Goal: Task Accomplishment & Management: Use online tool/utility

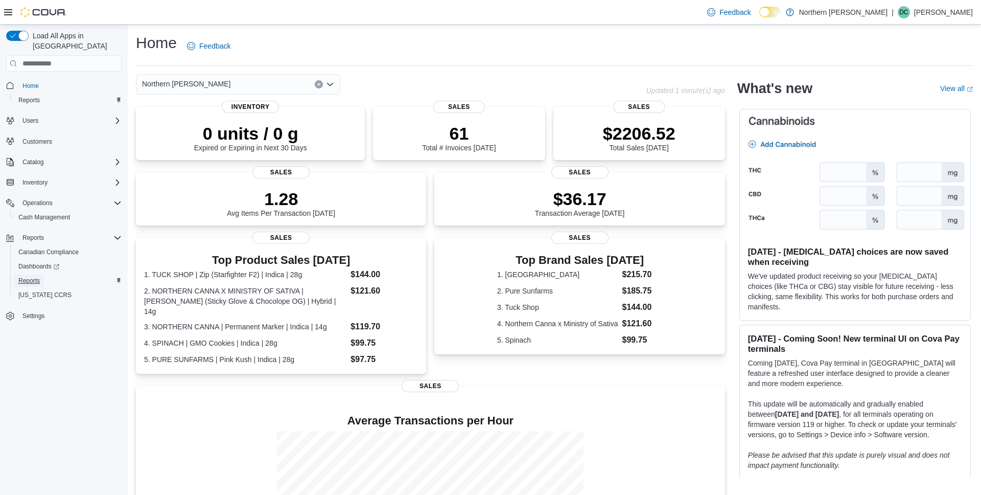
click at [30, 276] on span "Reports" at bounding box center [28, 280] width 21 height 8
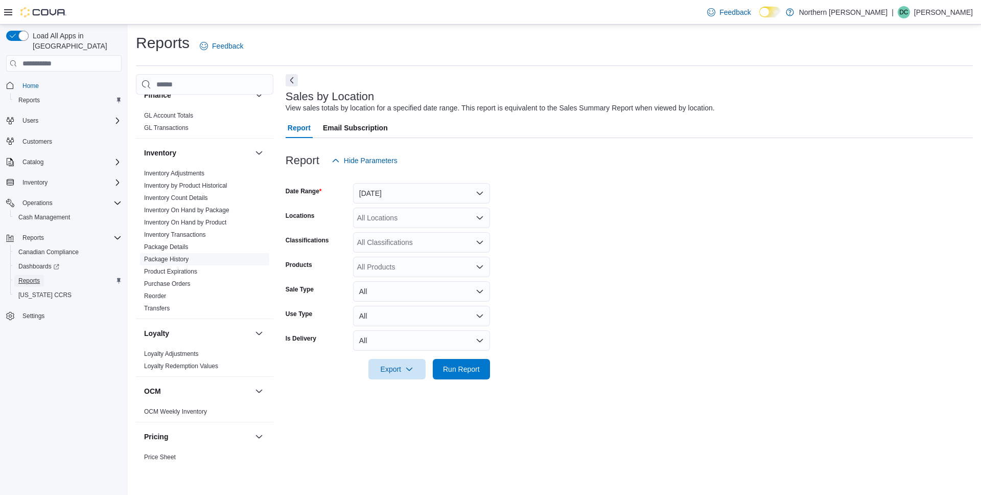
scroll to position [277, 0]
click at [209, 215] on link "Inventory On Hand by Package" at bounding box center [186, 214] width 85 height 7
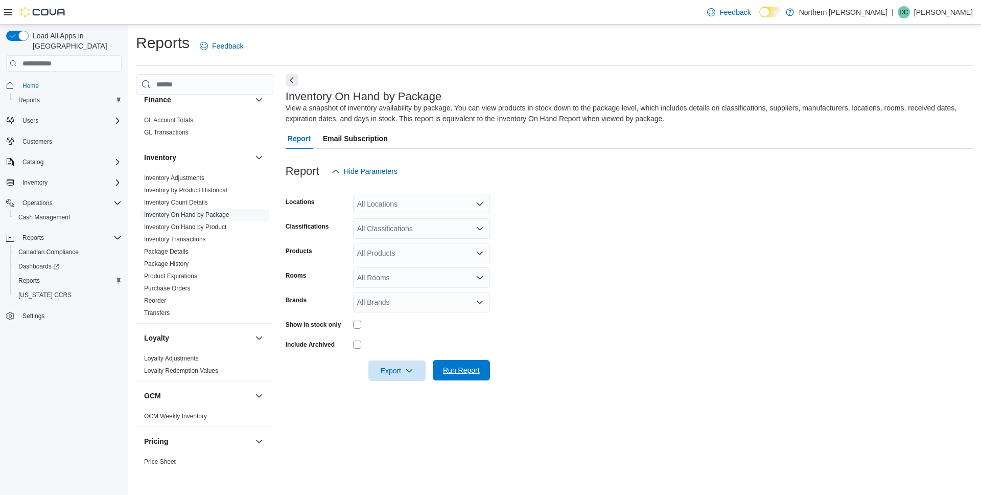
click at [465, 372] on span "Run Report" at bounding box center [461, 370] width 37 height 10
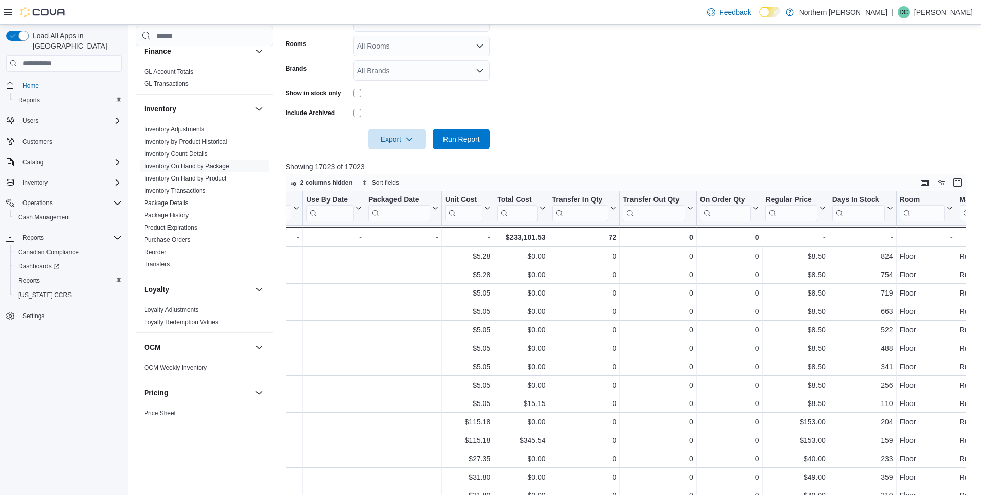
scroll to position [230, 0]
click at [223, 144] on link "Inventory by Product Historical" at bounding box center [185, 141] width 83 height 7
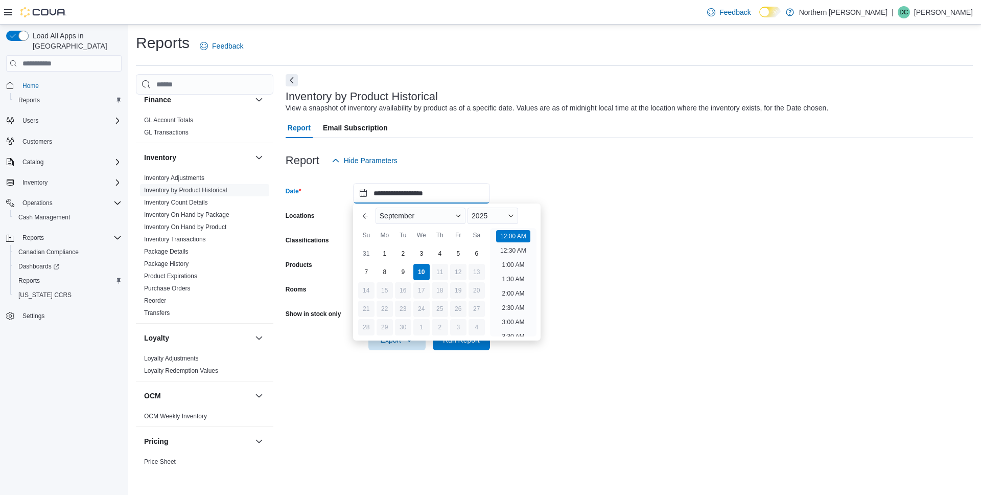
click at [390, 195] on input "**********" at bounding box center [421, 193] width 137 height 20
click at [493, 213] on div "2025" at bounding box center [493, 215] width 51 height 16
click at [483, 310] on div "2024" at bounding box center [493, 313] width 47 height 12
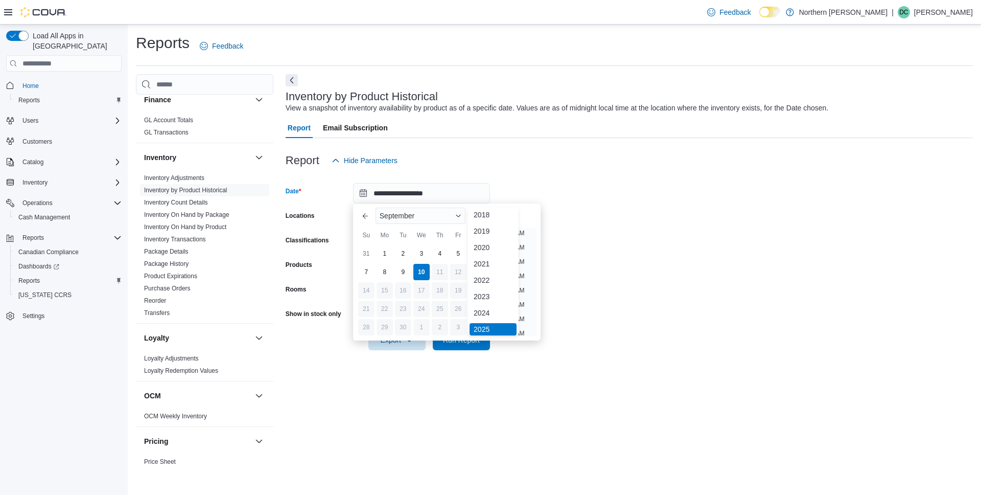
scroll to position [2, 0]
click at [473, 342] on span "Run Report" at bounding box center [461, 339] width 37 height 10
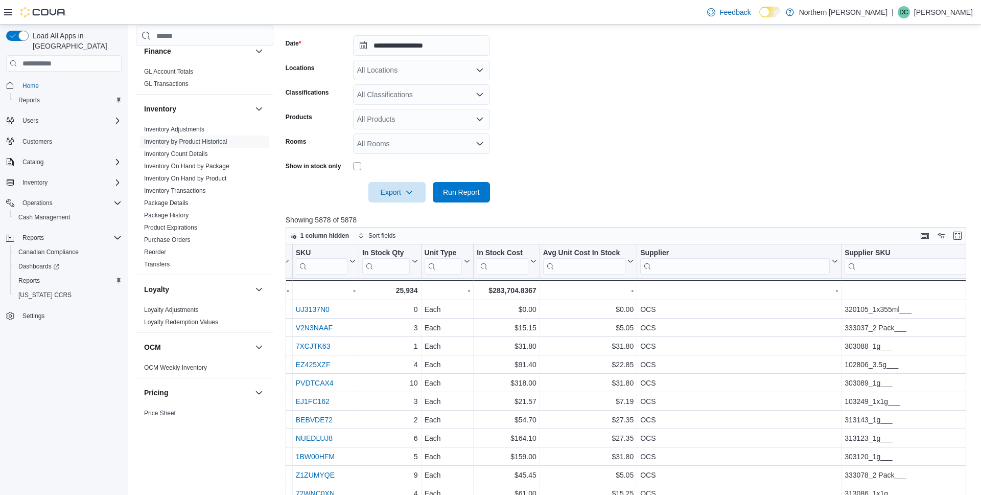
scroll to position [137, 0]
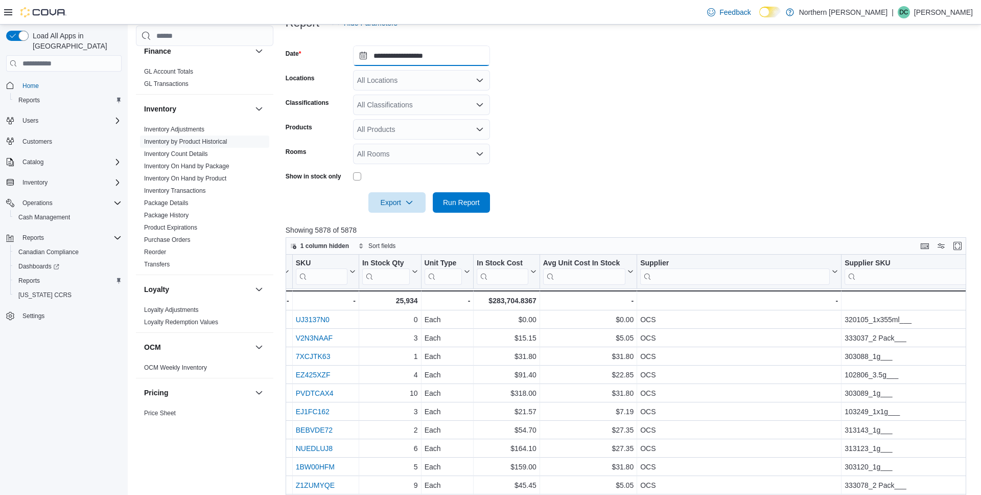
click at [398, 62] on input "**********" at bounding box center [421, 55] width 137 height 20
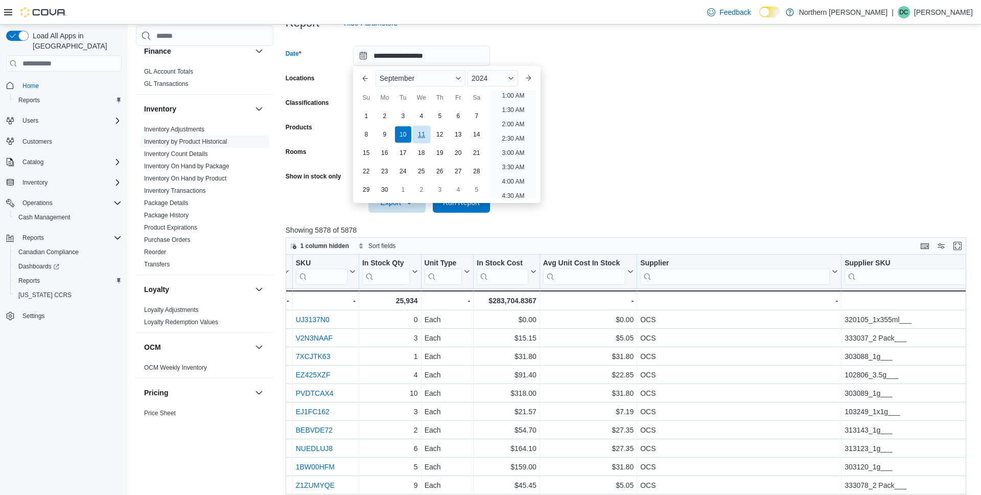
click at [425, 133] on div "11" at bounding box center [421, 135] width 18 height 18
click at [467, 207] on span "Run Report" at bounding box center [461, 202] width 45 height 20
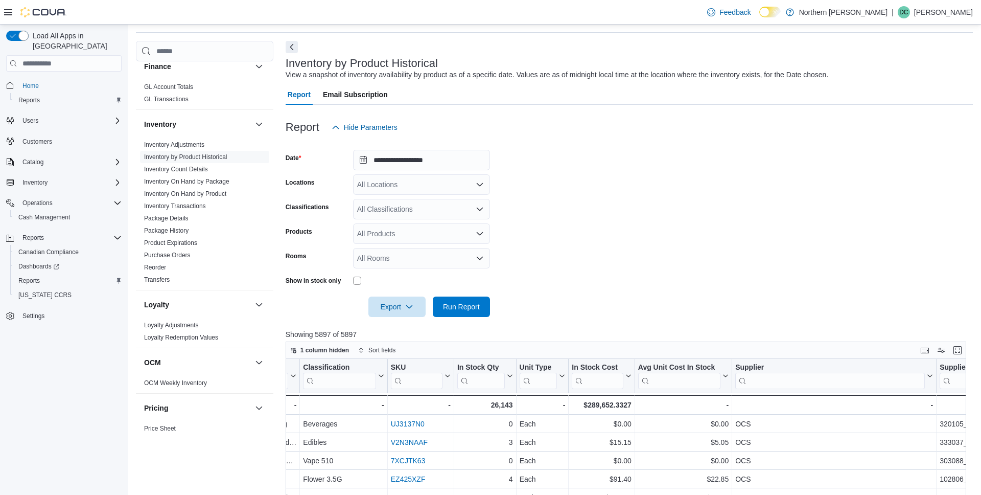
scroll to position [27, 0]
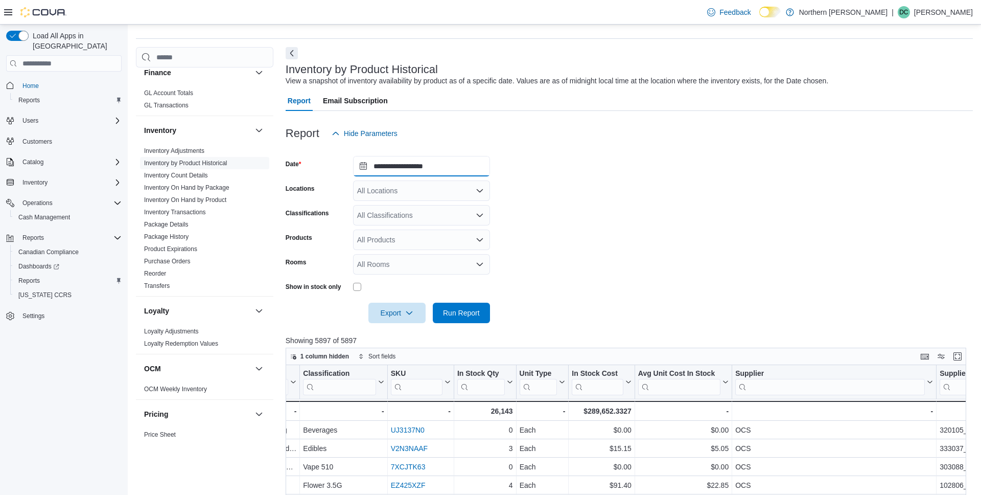
click at [404, 166] on input "**********" at bounding box center [421, 166] width 137 height 20
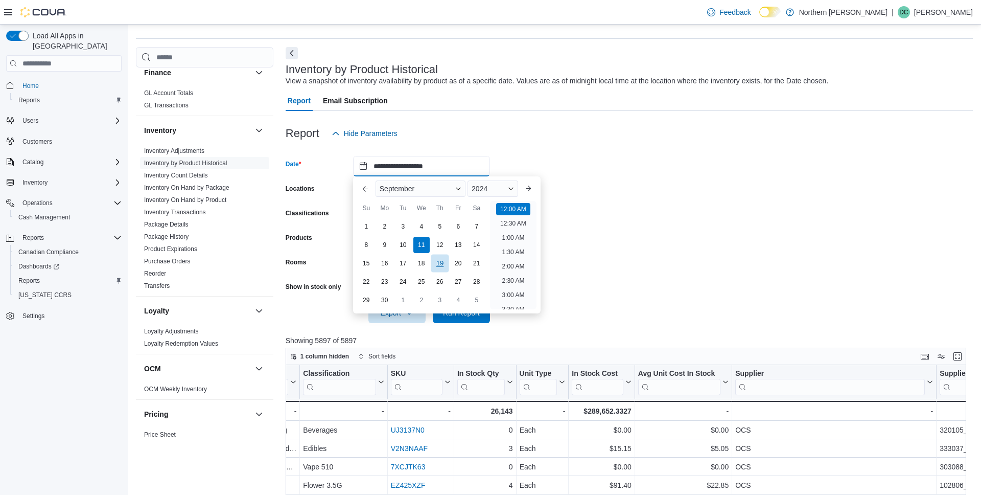
scroll to position [32, 0]
click at [438, 239] on div "12" at bounding box center [440, 245] width 18 height 18
click at [468, 312] on div "Previous Month Next month September 2024 September 2024 Su Mo Tu We Th Fr Sa Yo…" at bounding box center [447, 244] width 188 height 137
click at [470, 316] on span "Run Report" at bounding box center [461, 312] width 37 height 10
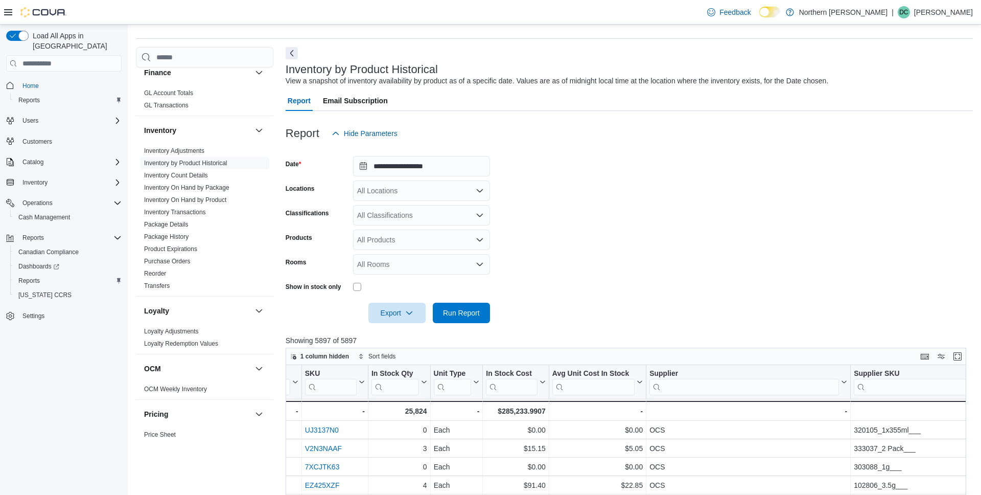
scroll to position [0, 364]
click at [428, 188] on div "All Locations" at bounding box center [421, 190] width 137 height 20
click at [412, 170] on input "**********" at bounding box center [421, 166] width 137 height 20
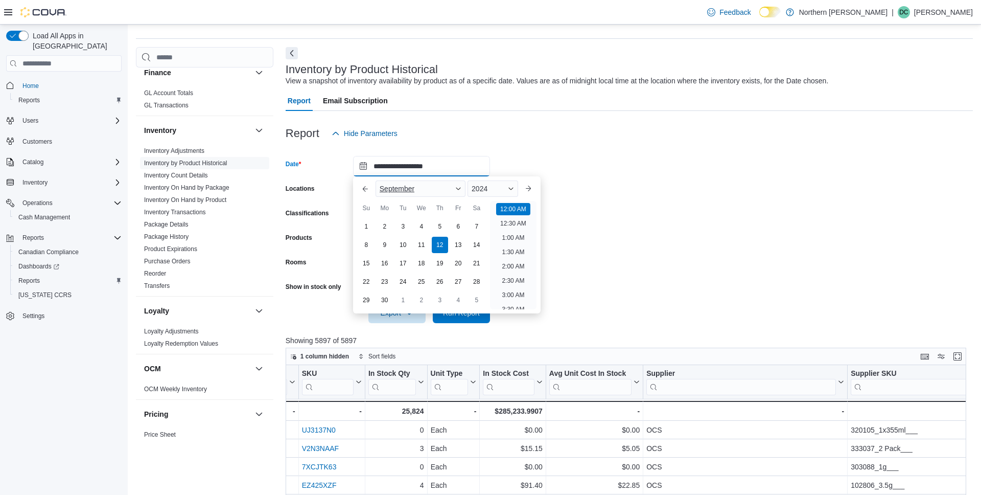
scroll to position [32, 0]
click at [462, 242] on div "13" at bounding box center [458, 245] width 18 height 18
drag, startPoint x: 476, startPoint y: 318, endPoint x: 519, endPoint y: 357, distance: 58.3
click at [476, 318] on span "Run Report" at bounding box center [461, 313] width 45 height 20
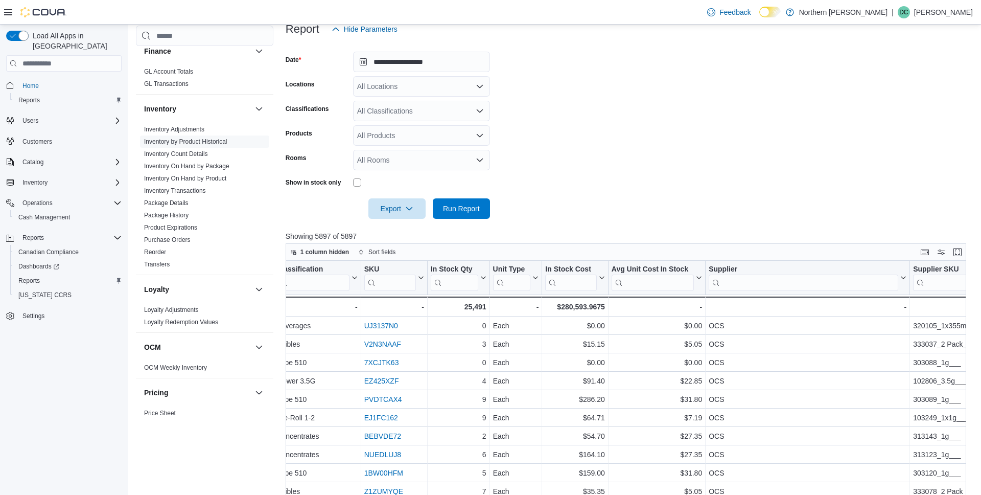
scroll to position [0, 366]
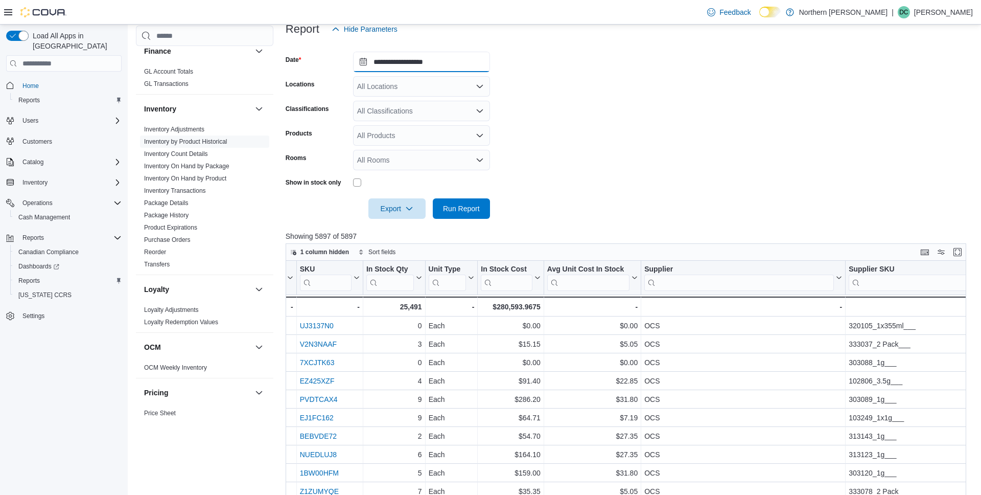
click at [411, 66] on input "**********" at bounding box center [421, 62] width 137 height 20
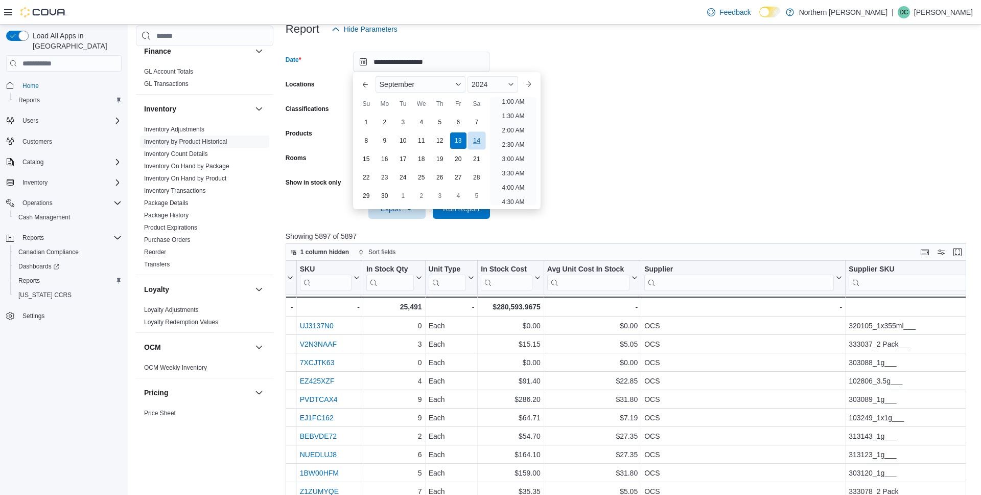
click at [474, 141] on div "14" at bounding box center [477, 141] width 18 height 18
click at [482, 214] on span "Run Report" at bounding box center [461, 208] width 45 height 20
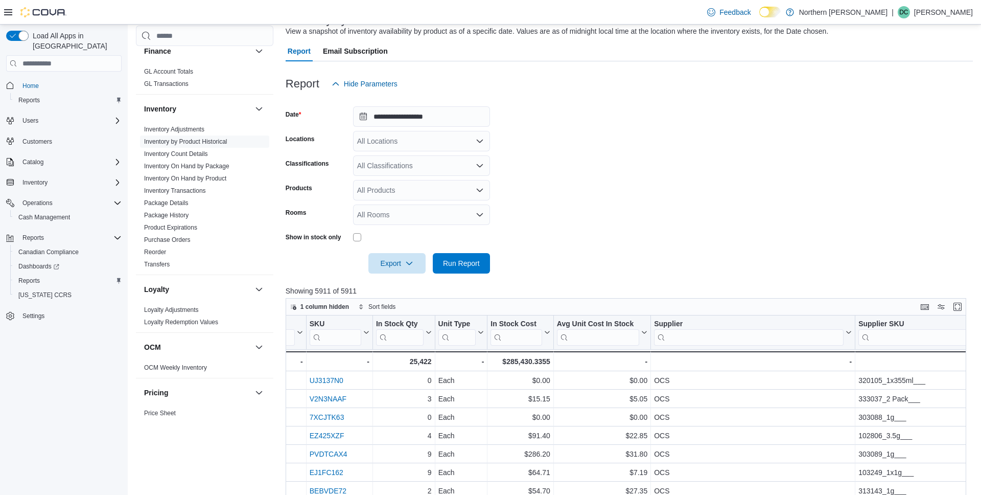
scroll to position [77, 0]
click at [391, 114] on input "**********" at bounding box center [421, 116] width 137 height 20
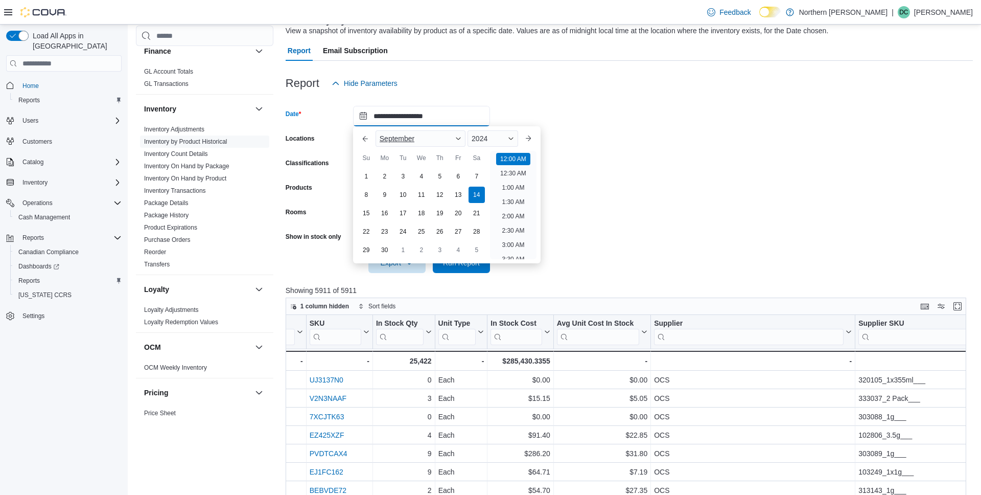
scroll to position [32, 0]
drag, startPoint x: 385, startPoint y: 194, endPoint x: 467, endPoint y: 157, distance: 89.7
click at [387, 194] on div "9" at bounding box center [385, 195] width 16 height 16
click at [515, 143] on div "2024" at bounding box center [493, 138] width 51 height 16
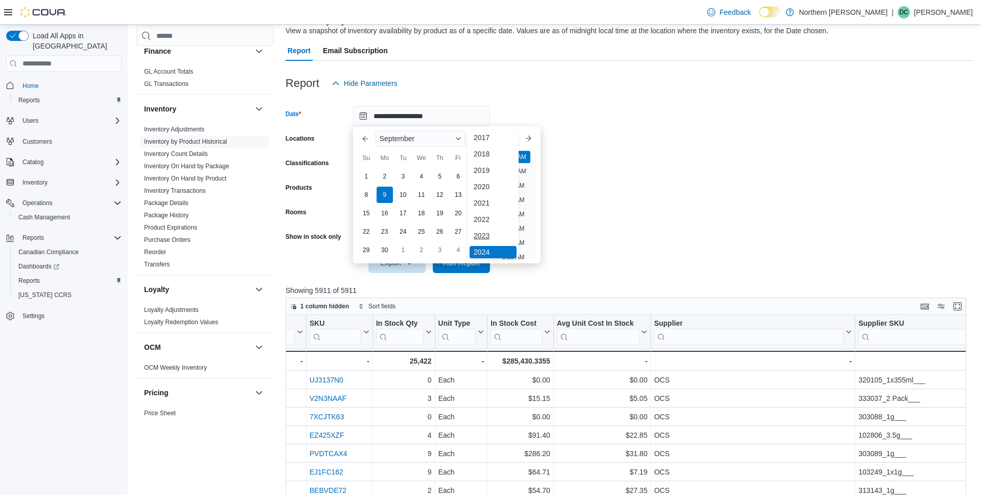
scroll to position [24, 0]
click at [489, 245] on div "2025" at bounding box center [493, 248] width 47 height 12
click at [577, 144] on form "**********" at bounding box center [629, 183] width 687 height 179
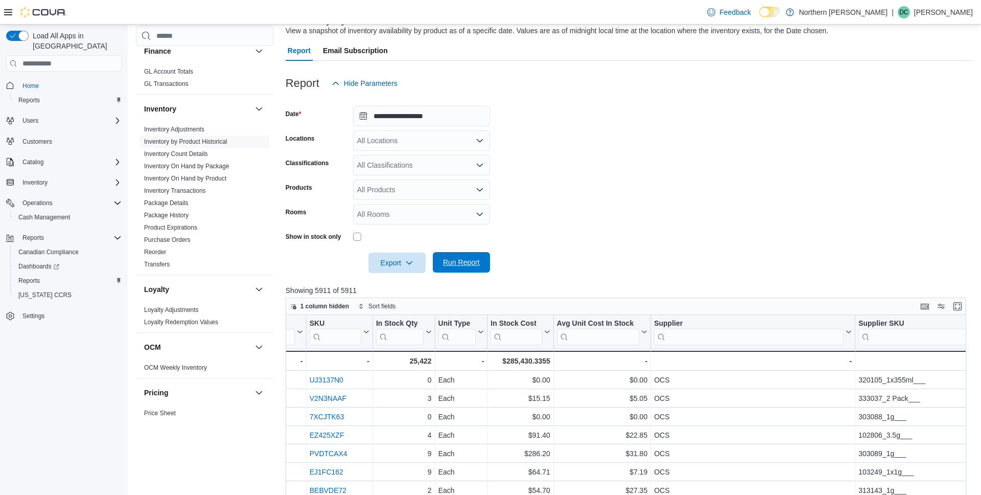
click at [469, 262] on span "Run Report" at bounding box center [461, 262] width 37 height 10
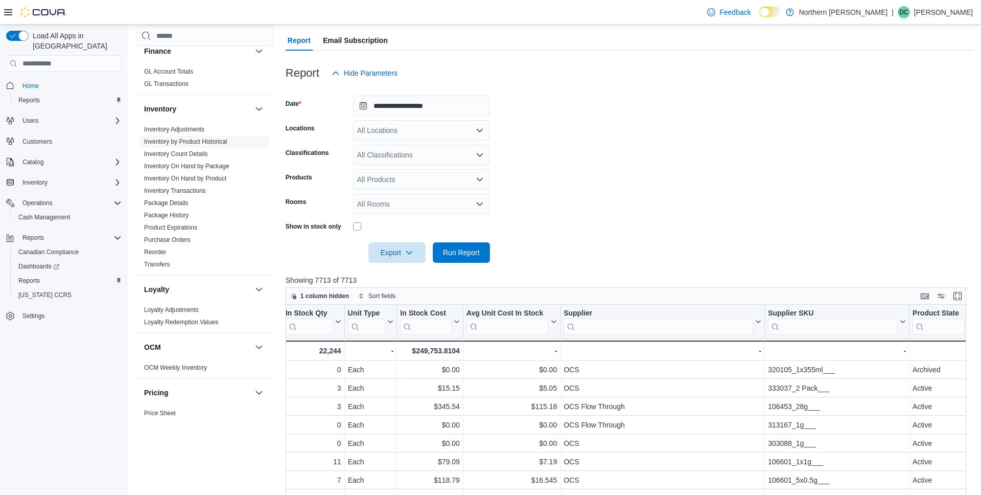
scroll to position [65, 0]
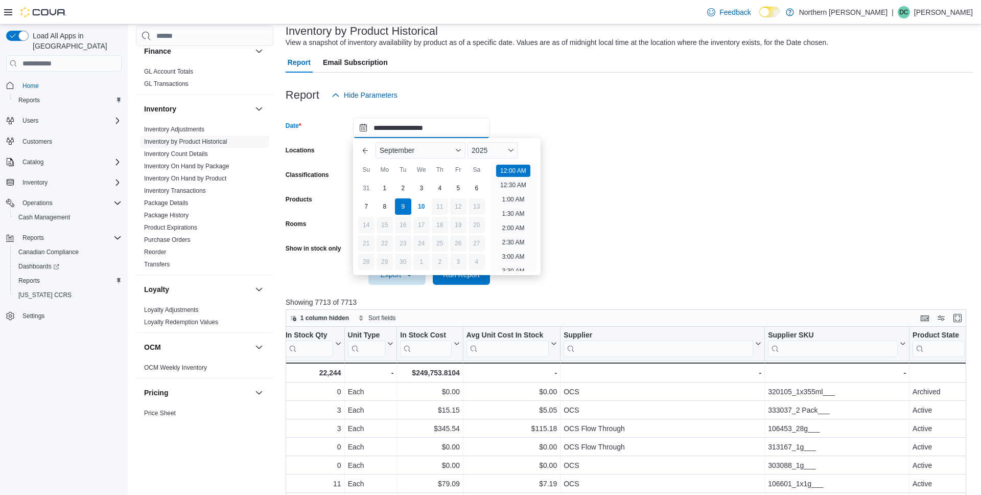
click at [394, 120] on input "**********" at bounding box center [421, 128] width 137 height 20
click at [386, 207] on div "8" at bounding box center [385, 207] width 18 height 18
click at [452, 275] on span "Run Report" at bounding box center [461, 274] width 37 height 10
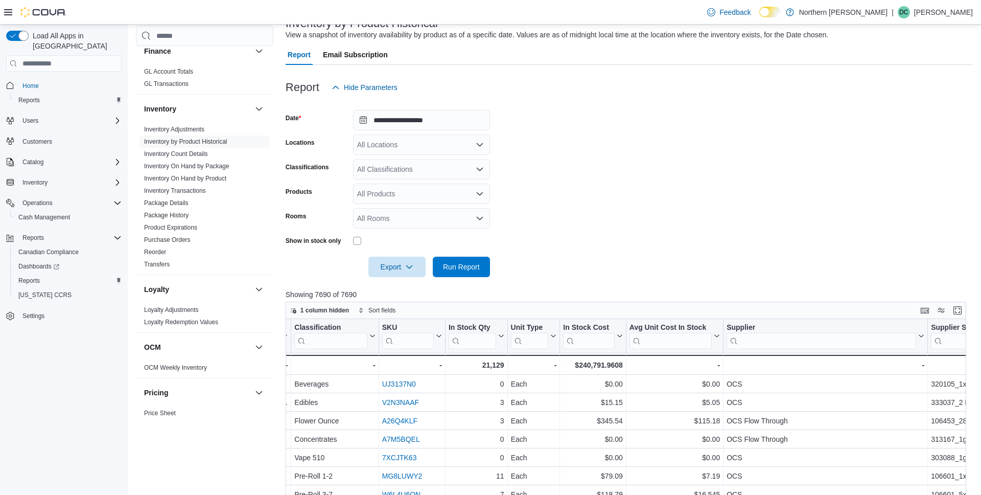
scroll to position [69, 0]
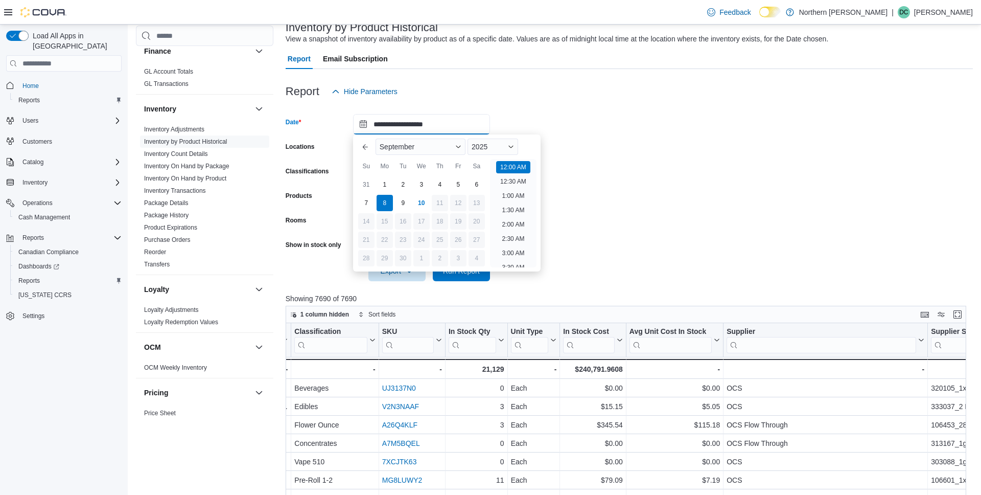
click at [386, 123] on input "**********" at bounding box center [421, 124] width 137 height 20
click at [365, 198] on div "7" at bounding box center [366, 203] width 18 height 18
drag, startPoint x: 464, startPoint y: 279, endPoint x: 474, endPoint y: 282, distance: 10.8
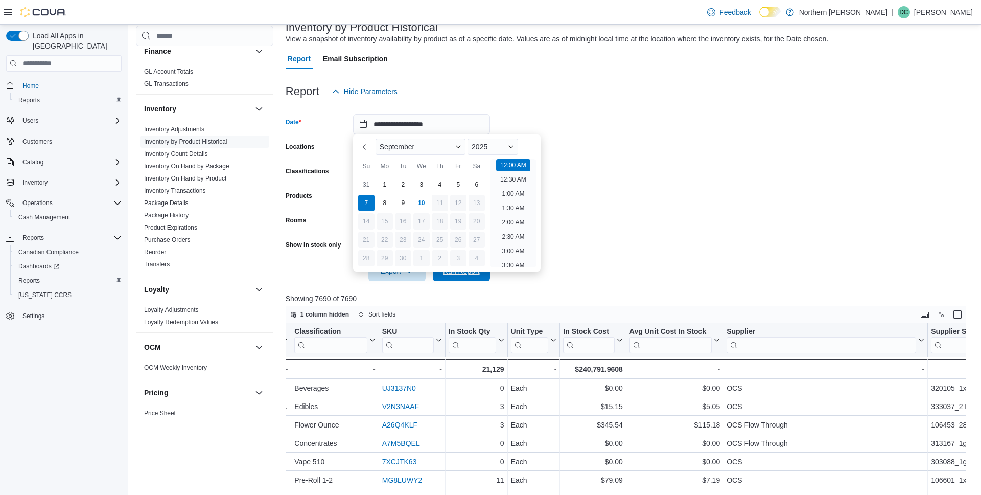
click at [464, 279] on span "Run Report" at bounding box center [461, 271] width 45 height 20
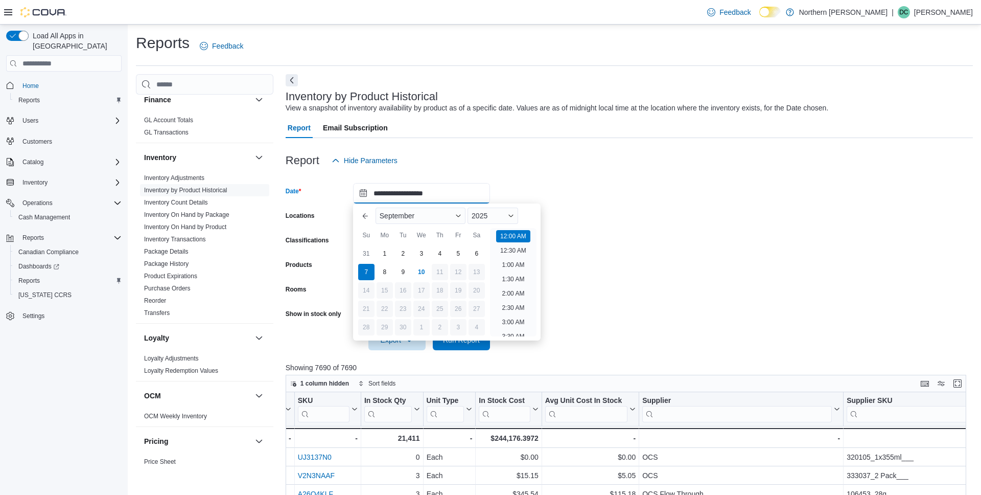
click at [381, 191] on input "**********" at bounding box center [421, 193] width 137 height 20
click at [477, 252] on div "6" at bounding box center [477, 254] width 18 height 18
click at [474, 346] on span "Run Report" at bounding box center [461, 339] width 45 height 20
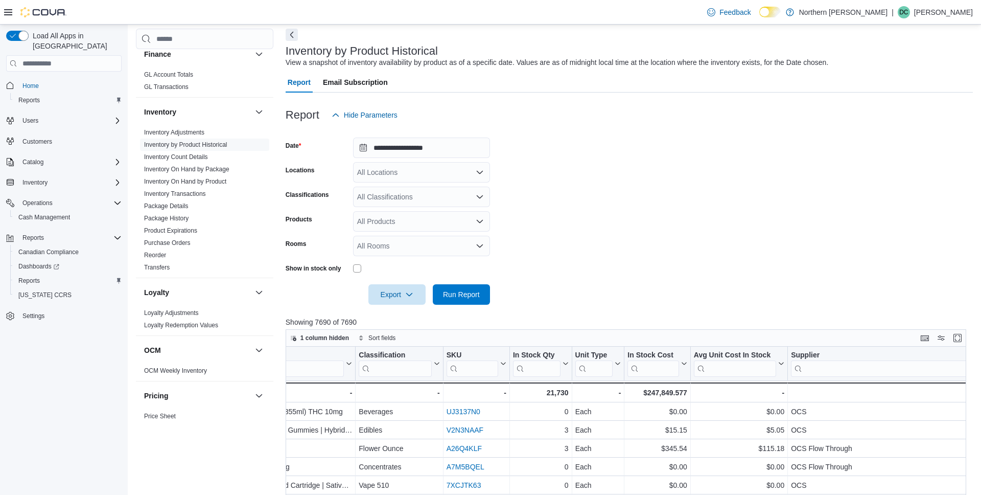
scroll to position [0, 290]
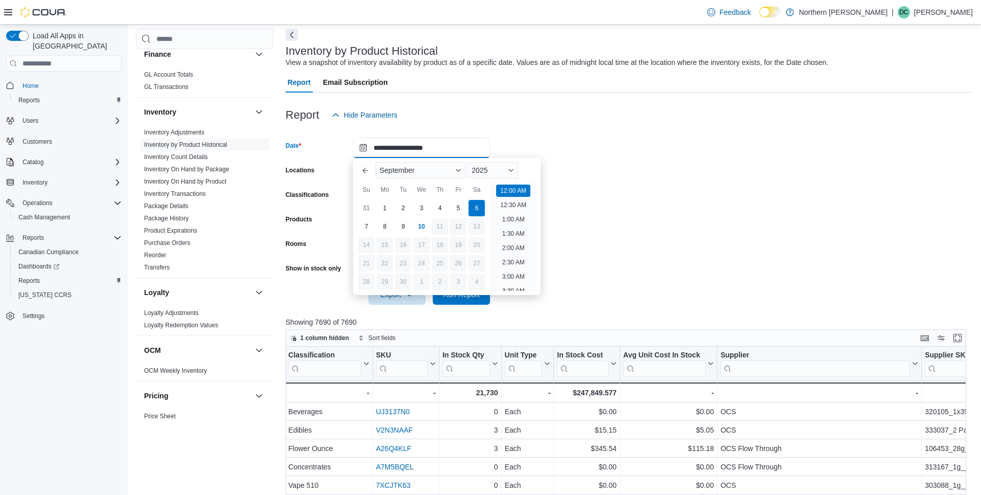
click at [411, 152] on input "**********" at bounding box center [421, 147] width 137 height 20
click at [509, 171] on div "2025" at bounding box center [493, 170] width 51 height 16
click at [495, 266] on div "2024" at bounding box center [493, 267] width 47 height 12
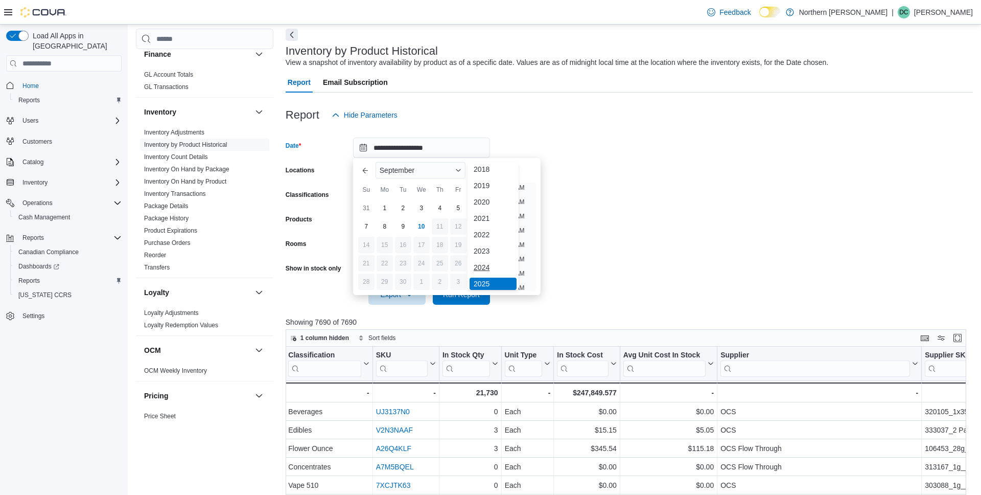
scroll to position [2, 0]
click at [474, 205] on div "7" at bounding box center [477, 208] width 18 height 18
type input "**********"
click at [479, 300] on span "Run Report" at bounding box center [461, 294] width 45 height 20
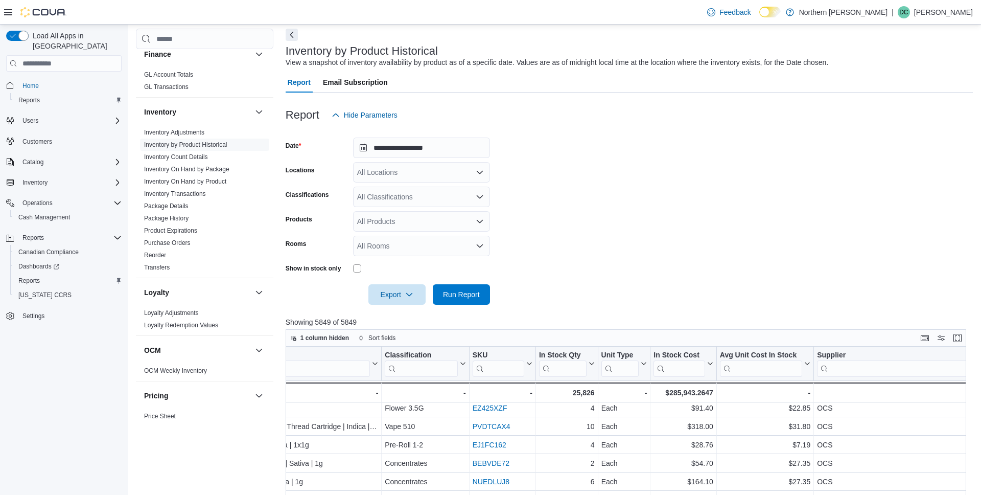
scroll to position [59, 441]
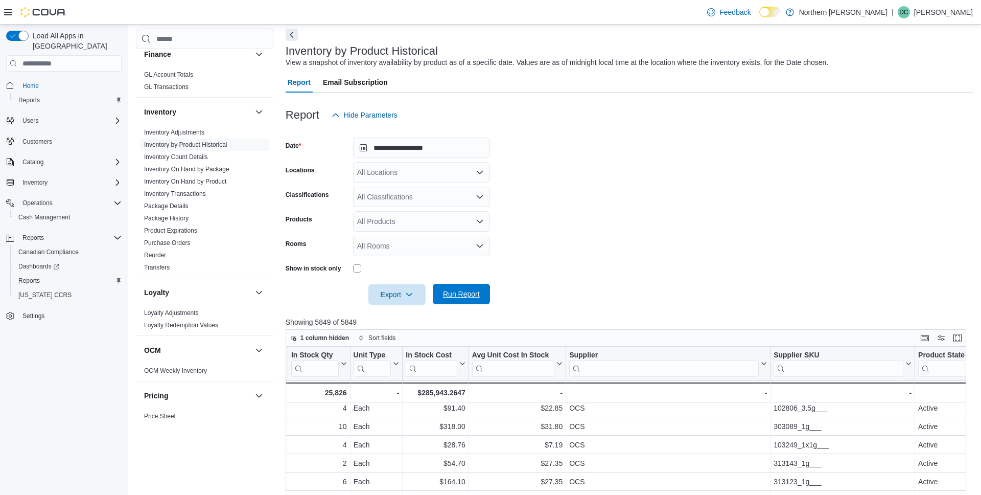
click at [473, 297] on span "Run Report" at bounding box center [461, 294] width 37 height 10
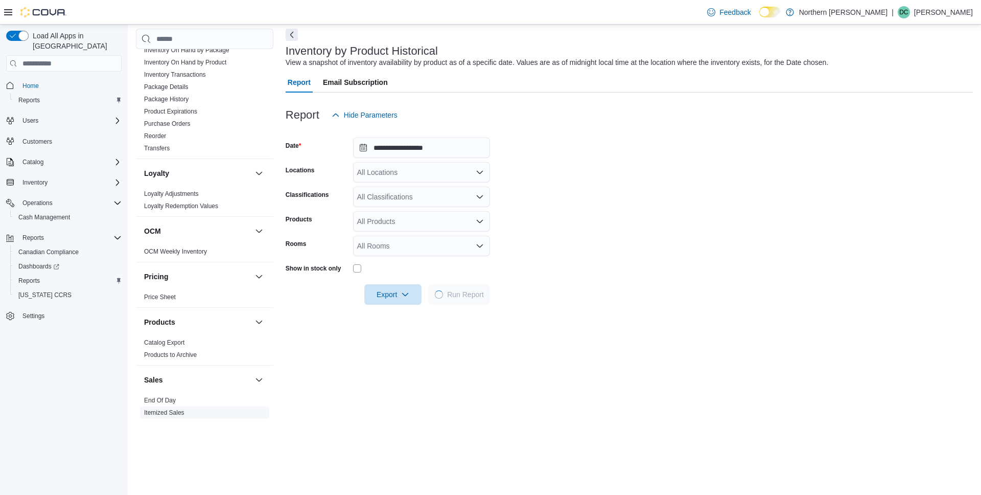
scroll to position [614, 0]
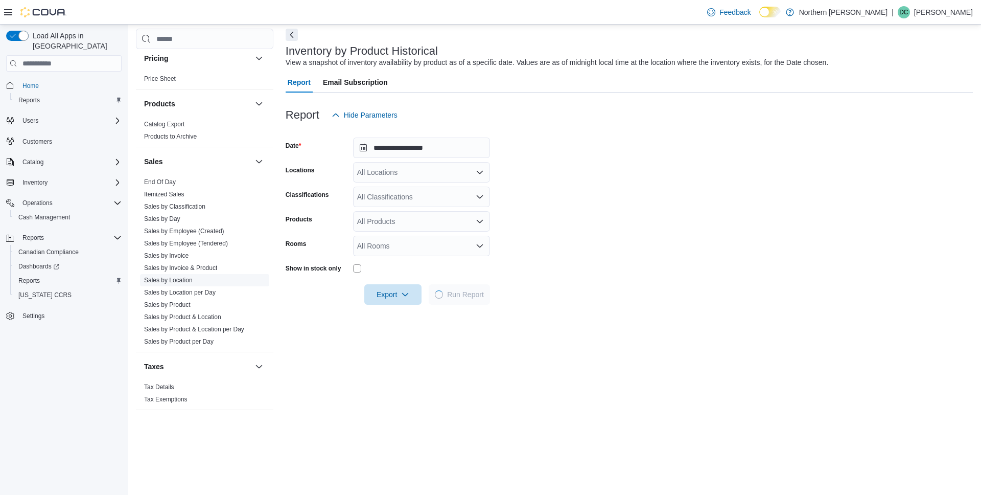
click at [179, 281] on link "Sales by Location" at bounding box center [168, 279] width 49 height 7
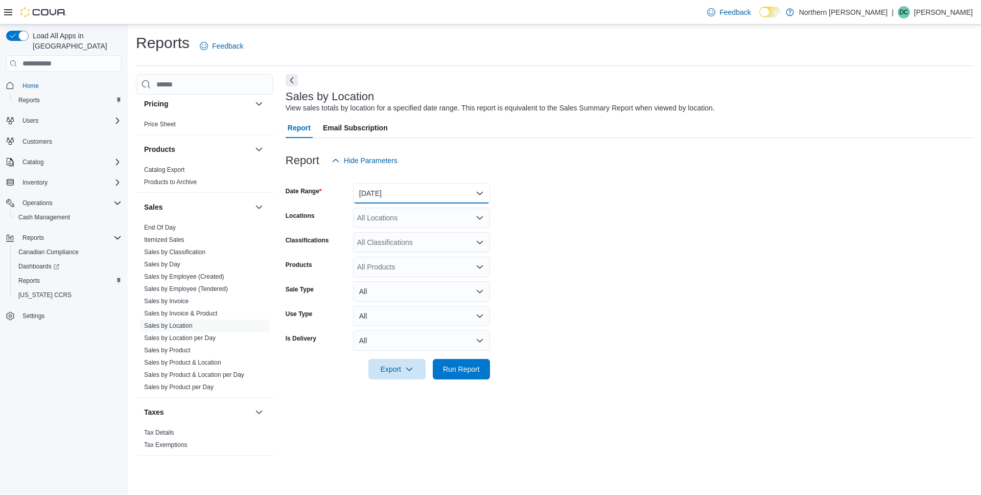
click at [415, 187] on button "Yesterday" at bounding box center [421, 193] width 137 height 20
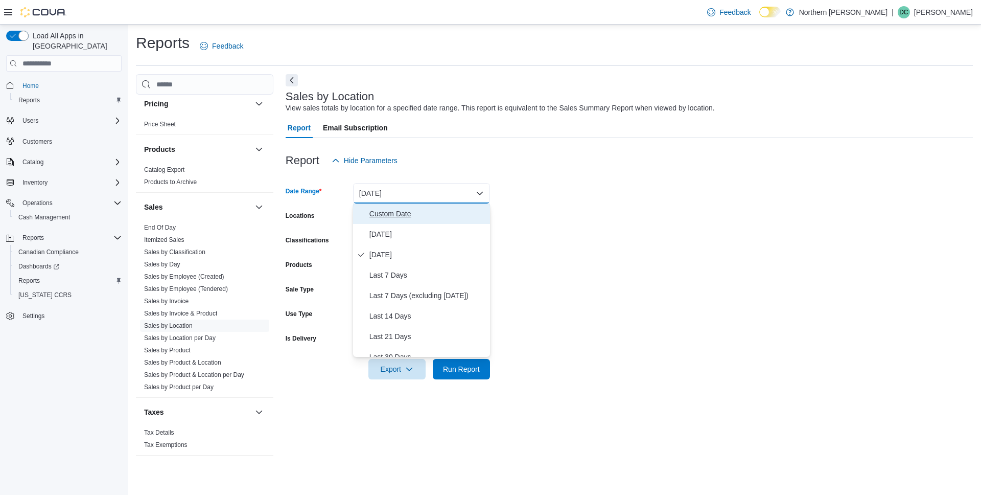
click at [397, 210] on span "Custom Date" at bounding box center [427, 213] width 117 height 12
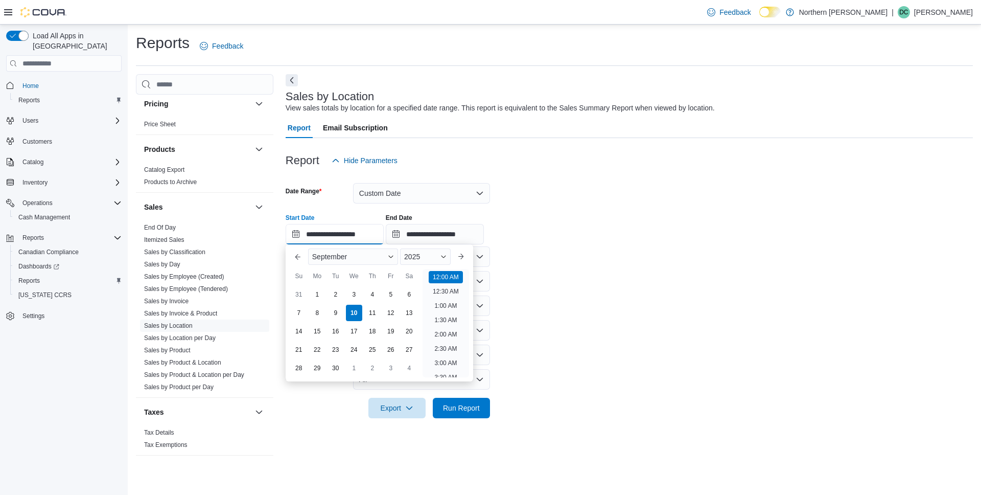
click at [326, 229] on input "**********" at bounding box center [335, 234] width 98 height 20
drag, startPoint x: 356, startPoint y: 296, endPoint x: 385, endPoint y: 271, distance: 38.8
click at [356, 296] on div "3" at bounding box center [354, 294] width 16 height 16
type input "**********"
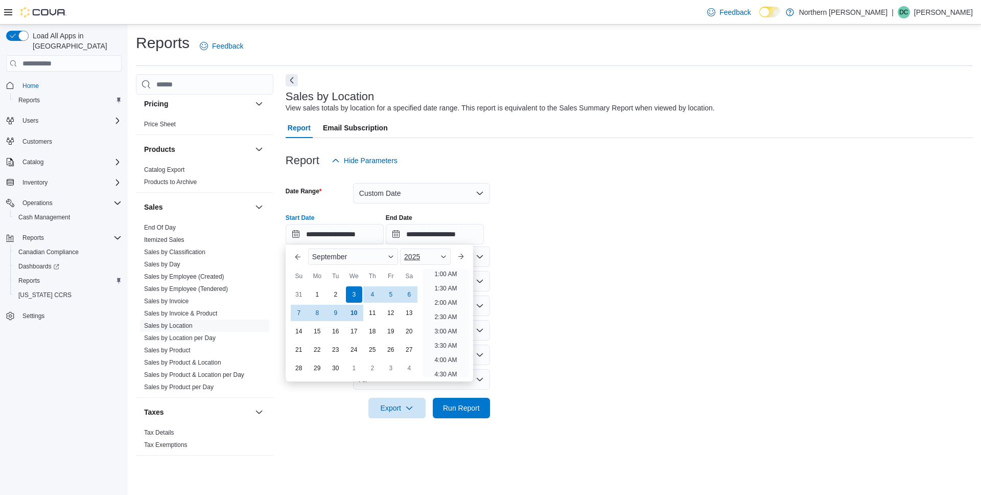
scroll to position [2, 0]
drag, startPoint x: 438, startPoint y: 232, endPoint x: 437, endPoint y: 243, distance: 11.9
click at [438, 232] on input "**********" at bounding box center [435, 234] width 98 height 20
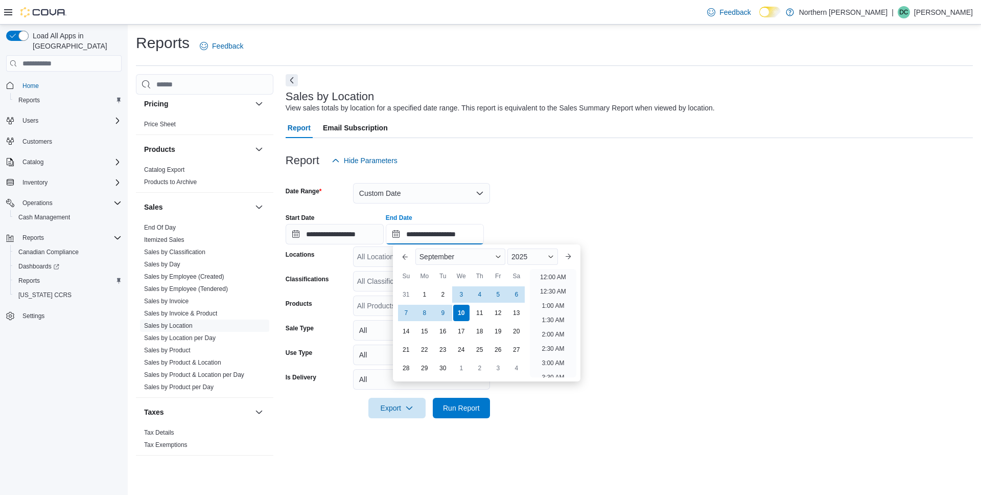
scroll to position [581, 0]
click at [442, 314] on div "9" at bounding box center [443, 313] width 18 height 18
type input "**********"
drag, startPoint x: 470, startPoint y: 407, endPoint x: 499, endPoint y: 406, distance: 29.7
click at [472, 406] on span "Run Report" at bounding box center [461, 408] width 37 height 10
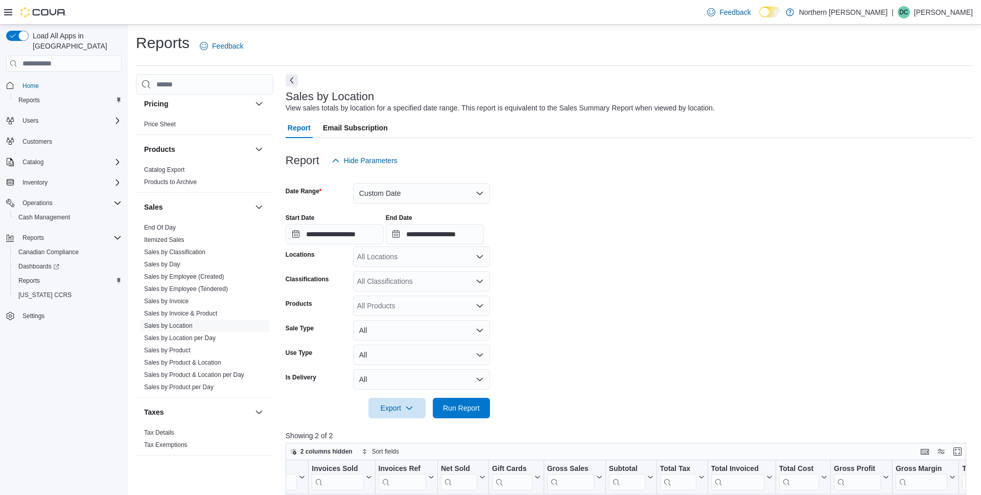
click at [958, 18] on p "David Cote" at bounding box center [943, 12] width 59 height 12
click at [910, 99] on span "Sign Out" at bounding box center [907, 101] width 28 height 10
